Goal: Information Seeking & Learning: Understand process/instructions

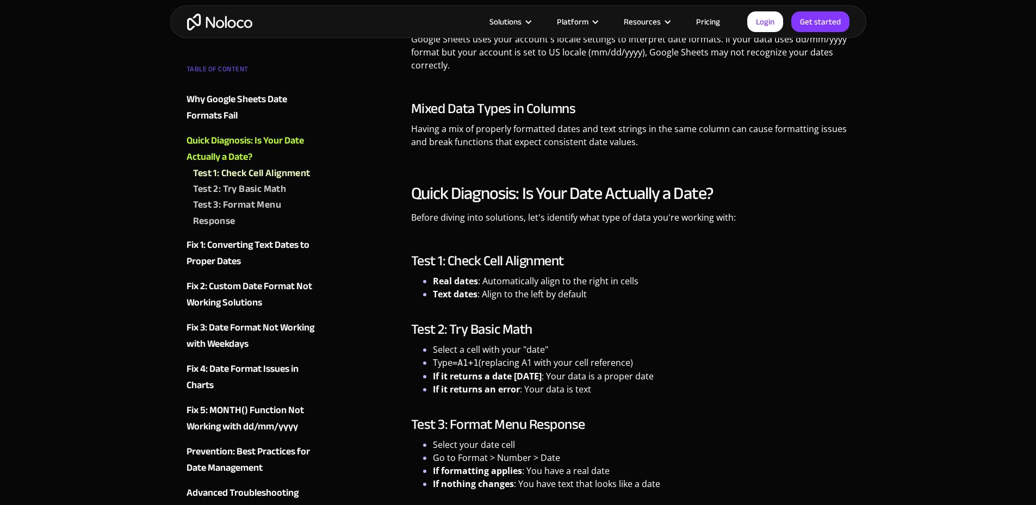
scroll to position [1293, 0]
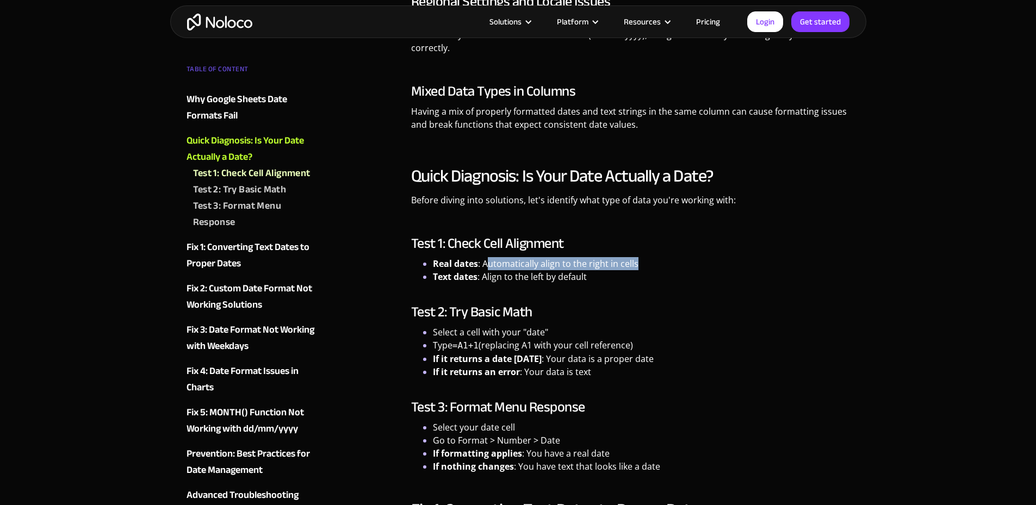
drag, startPoint x: 489, startPoint y: 265, endPoint x: 636, endPoint y: 263, distance: 146.3
click at [636, 263] on li "Real dates : Automatically align to the right in cells" at bounding box center [641, 263] width 417 height 13
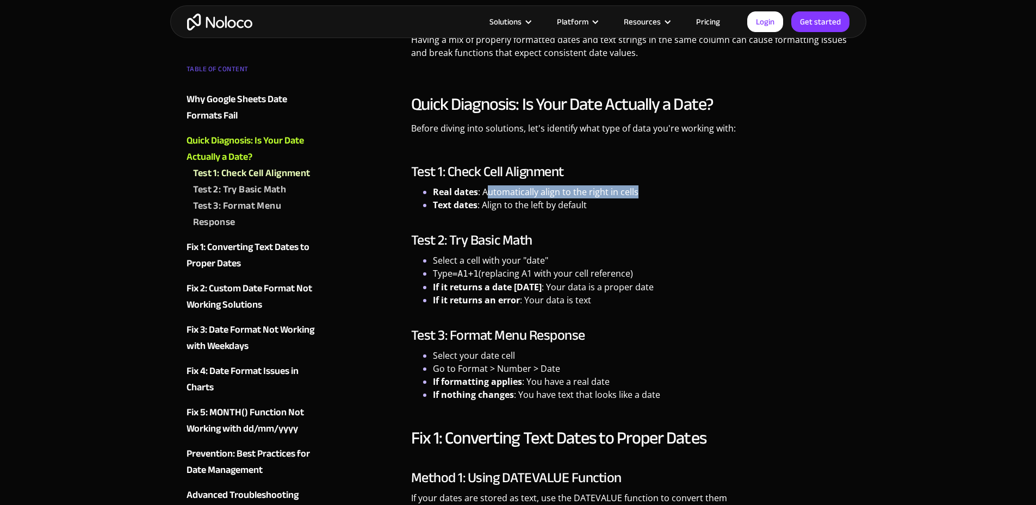
scroll to position [1511, 0]
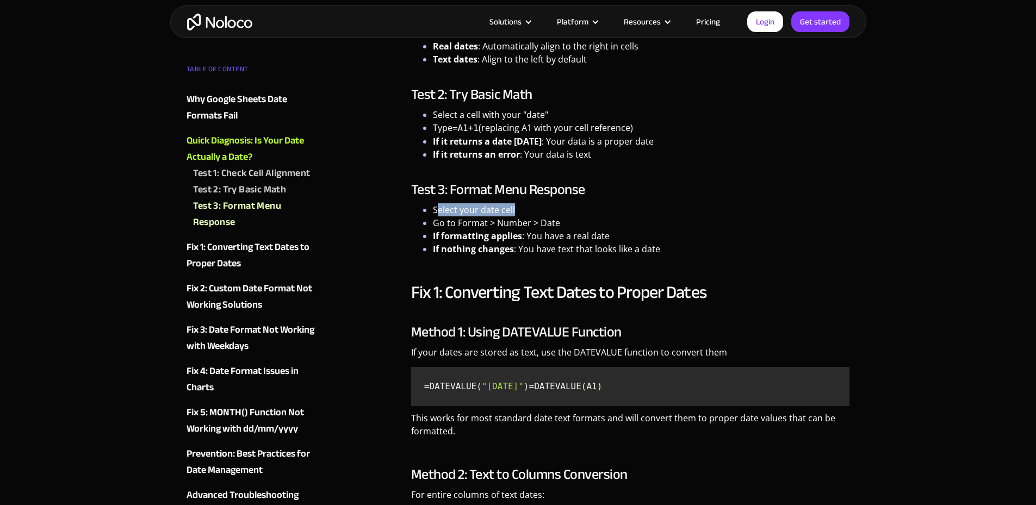
drag, startPoint x: 439, startPoint y: 207, endPoint x: 542, endPoint y: 210, distance: 103.4
click at [542, 210] on li "Select your date cell" at bounding box center [641, 209] width 417 height 13
drag, startPoint x: 434, startPoint y: 225, endPoint x: 601, endPoint y: 223, distance: 166.4
click at [601, 223] on li "Go to Format > Number > Date" at bounding box center [641, 222] width 417 height 13
click at [467, 239] on strong "If formatting applies" at bounding box center [477, 236] width 89 height 12
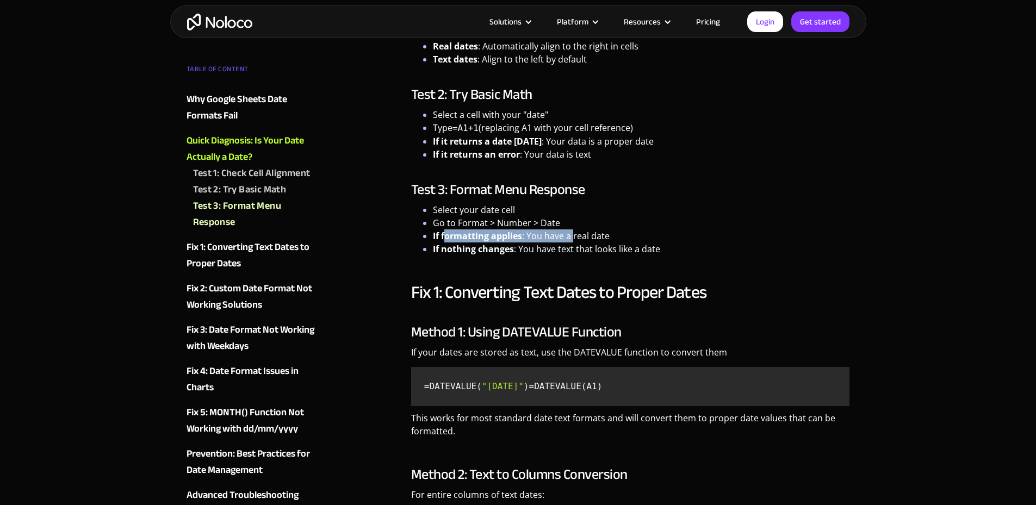
drag, startPoint x: 532, startPoint y: 232, endPoint x: 616, endPoint y: 230, distance: 83.8
click at [574, 232] on li "If formatting applies : You have a real date" at bounding box center [641, 235] width 417 height 13
click at [616, 230] on li "If formatting applies : You have a real date" at bounding box center [641, 235] width 417 height 13
drag, startPoint x: 531, startPoint y: 247, endPoint x: 623, endPoint y: 245, distance: 92.5
click at [623, 245] on li "If nothing changes : You have text that looks like a date" at bounding box center [641, 248] width 417 height 13
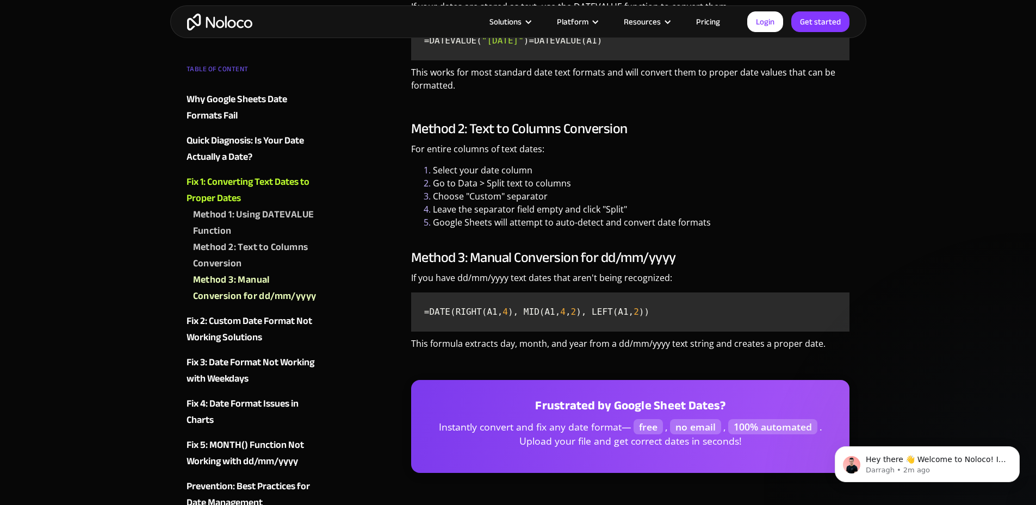
scroll to position [1837, 0]
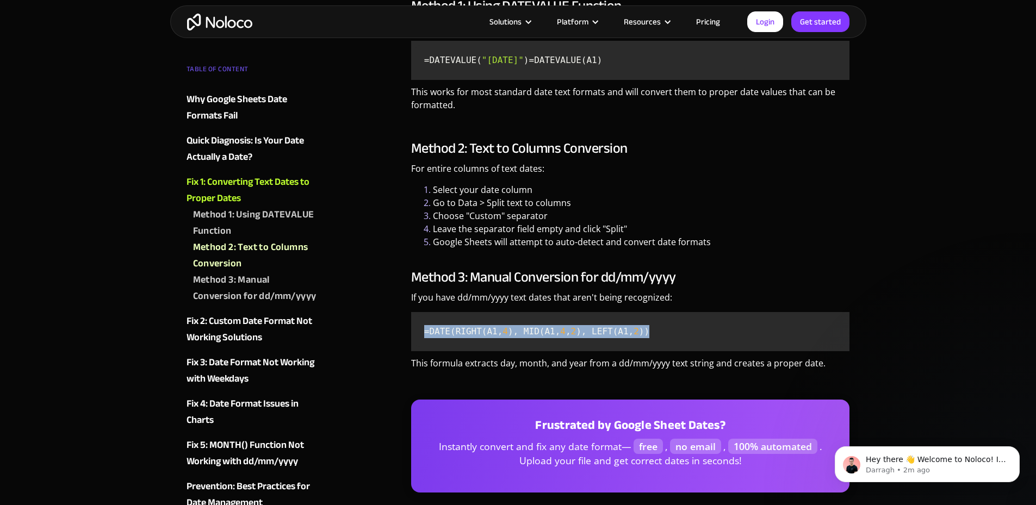
drag, startPoint x: 633, startPoint y: 344, endPoint x: 406, endPoint y: 346, distance: 227.3
copy code "=DATE(RIGHT(A1, 4 ), MID(A1, 4 , 2 ), LEFT(A1, 2 ))"
